Goal: Task Accomplishment & Management: Manage account settings

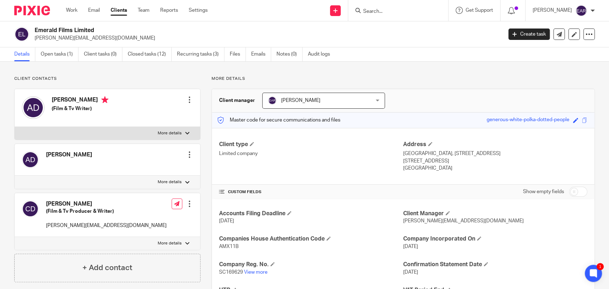
click at [362, 7] on form at bounding box center [400, 10] width 76 height 9
click at [362, 12] on input "Search" at bounding box center [394, 12] width 64 height 6
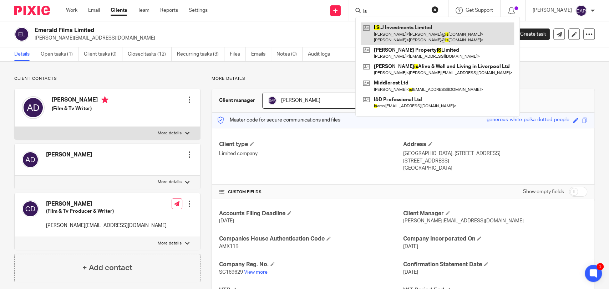
type input "is"
click at [381, 37] on link at bounding box center [437, 33] width 153 height 22
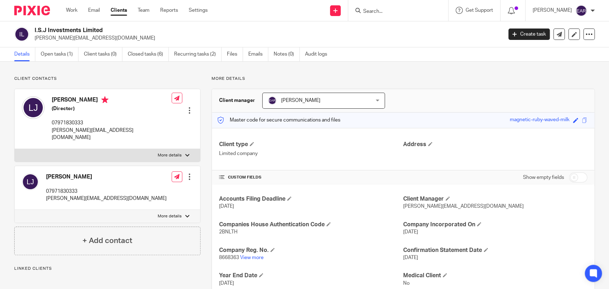
click at [233, 257] on span "8668363" at bounding box center [229, 257] width 20 height 5
copy p "8668363"
click at [227, 232] on span "2BNLTH" at bounding box center [228, 232] width 19 height 5
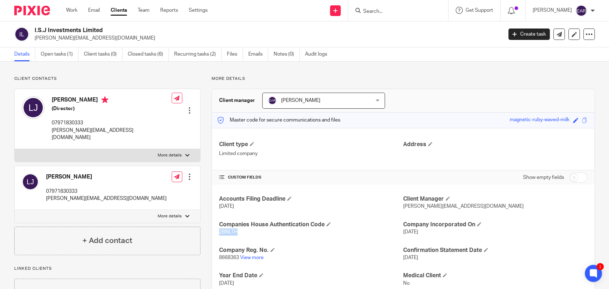
copy span "2BNLTH"
click at [60, 53] on link "Open tasks (1)" at bounding box center [60, 54] width 38 height 14
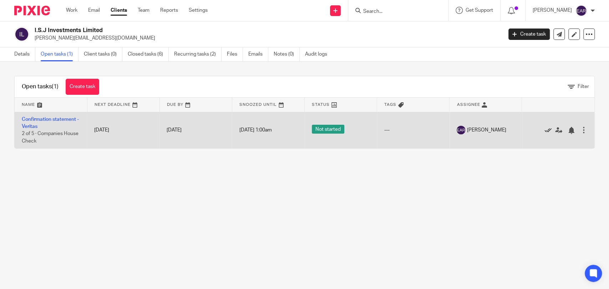
click at [544, 131] on icon at bounding box center [547, 130] width 7 height 7
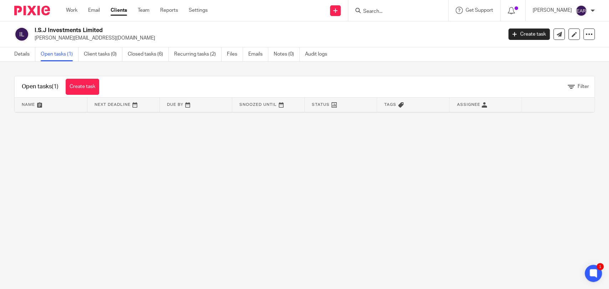
click at [378, 15] on input "Search" at bounding box center [394, 12] width 64 height 6
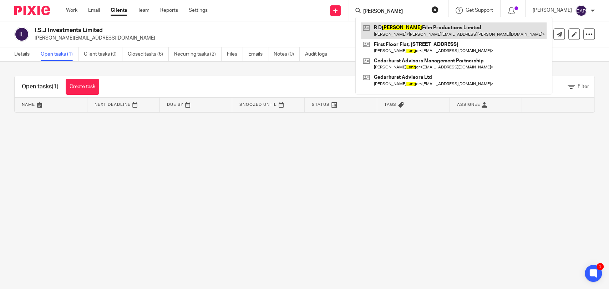
type input "laing"
click at [392, 24] on link at bounding box center [454, 30] width 186 height 16
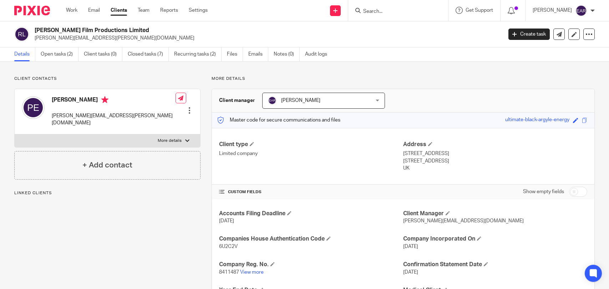
click at [228, 271] on span "8411487" at bounding box center [229, 272] width 20 height 5
copy p "8411487"
click at [228, 246] on span "6U2C2V" at bounding box center [228, 246] width 19 height 5
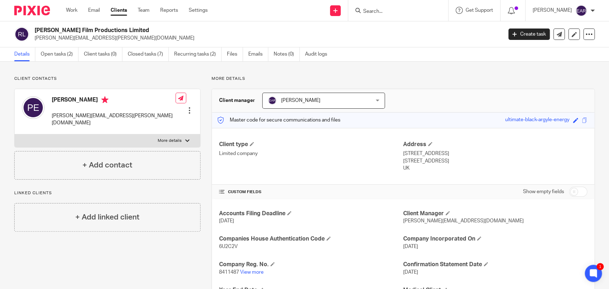
click at [228, 246] on span "6U2C2V" at bounding box center [228, 246] width 19 height 5
copy span "6U2C2V"
click at [58, 52] on link "Open tasks (2)" at bounding box center [60, 54] width 38 height 14
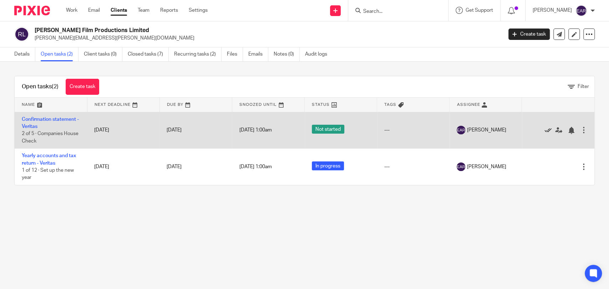
click at [544, 134] on icon at bounding box center [547, 130] width 7 height 7
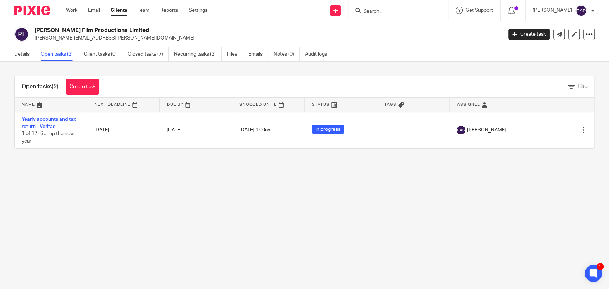
click at [367, 15] on input "Search" at bounding box center [394, 12] width 64 height 6
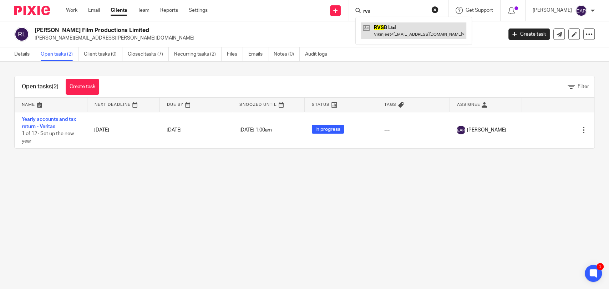
type input "rvs"
click at [375, 30] on link at bounding box center [413, 30] width 105 height 16
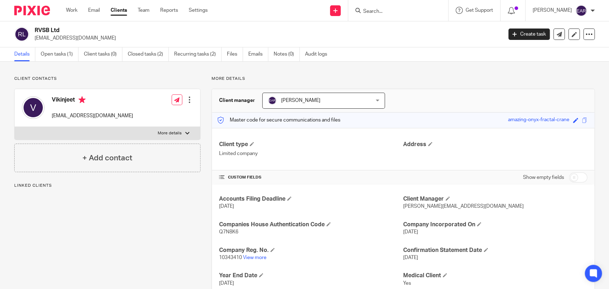
click at [233, 260] on span "10343410" at bounding box center [230, 257] width 23 height 5
copy p "10343410"
click at [231, 233] on span "Q7N8K6" at bounding box center [228, 232] width 19 height 5
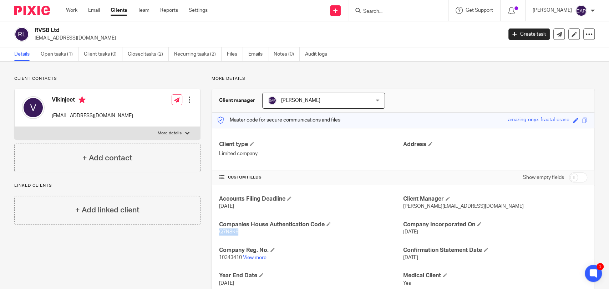
copy span "Q7N8K6"
click at [46, 58] on link "Open tasks (1)" at bounding box center [60, 54] width 38 height 14
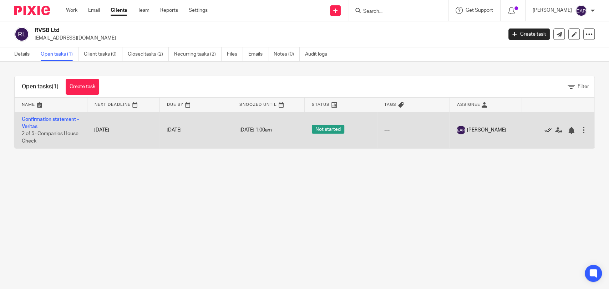
click at [544, 131] on icon at bounding box center [547, 130] width 7 height 7
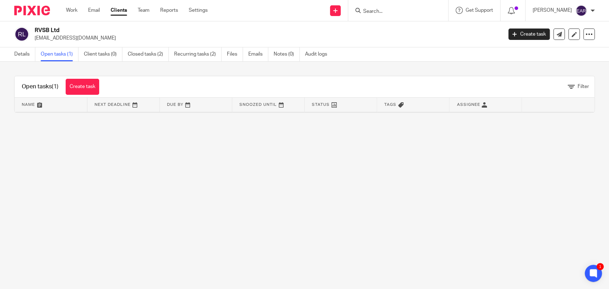
click at [369, 14] on input "Search" at bounding box center [394, 12] width 64 height 6
